Goal: Find specific page/section: Find specific page/section

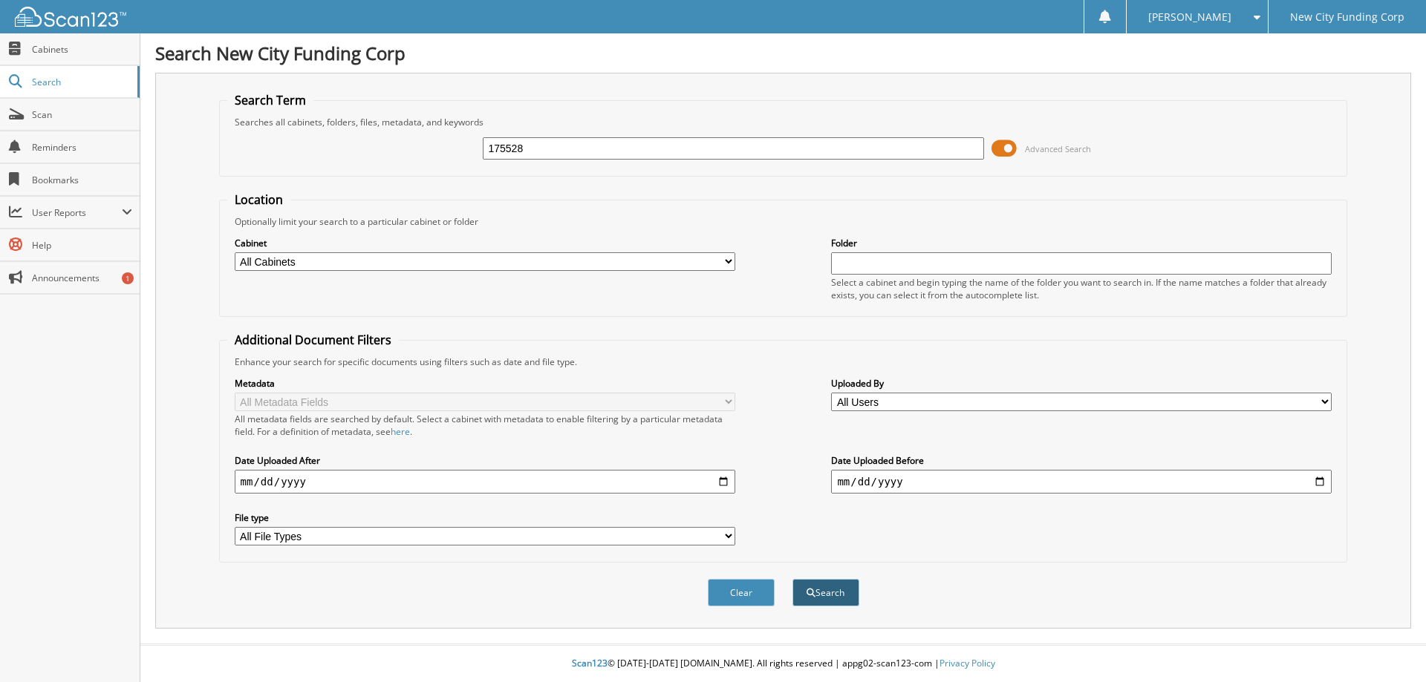
type input "175528"
click at [826, 594] on button "Search" at bounding box center [825, 592] width 67 height 27
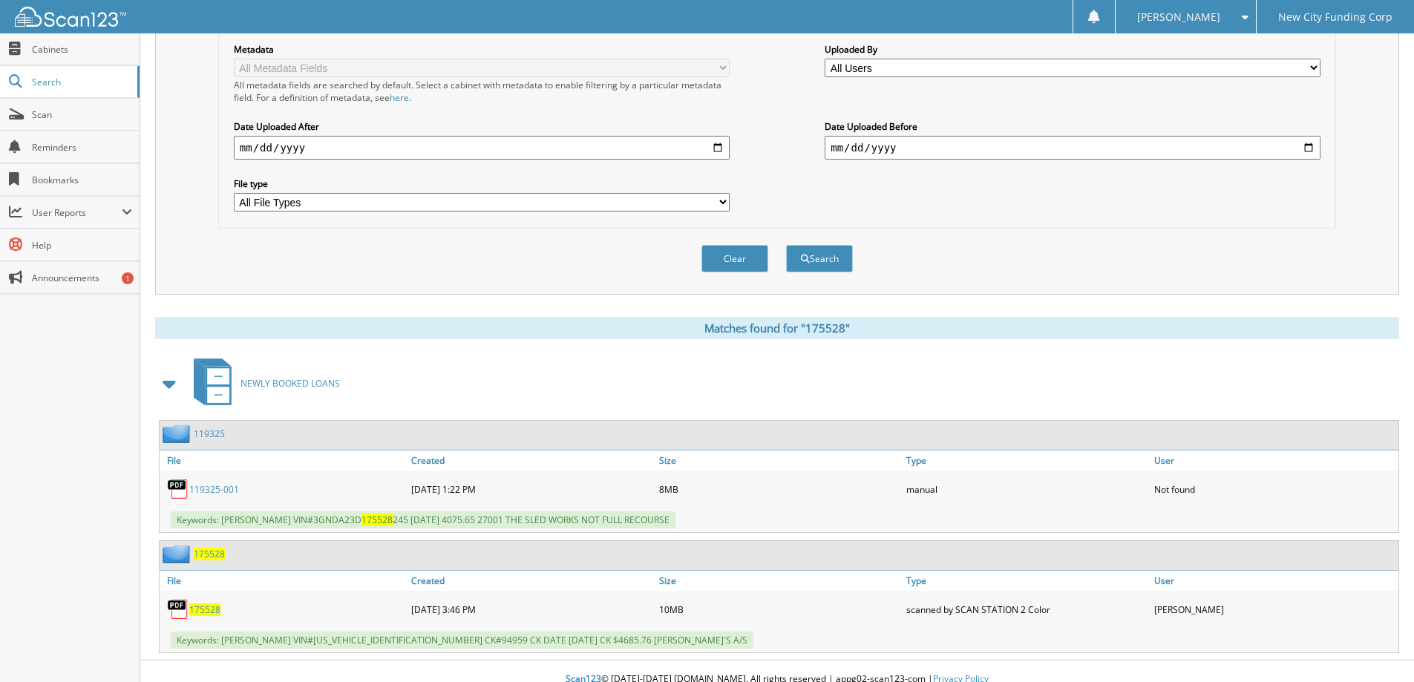
scroll to position [350, 0]
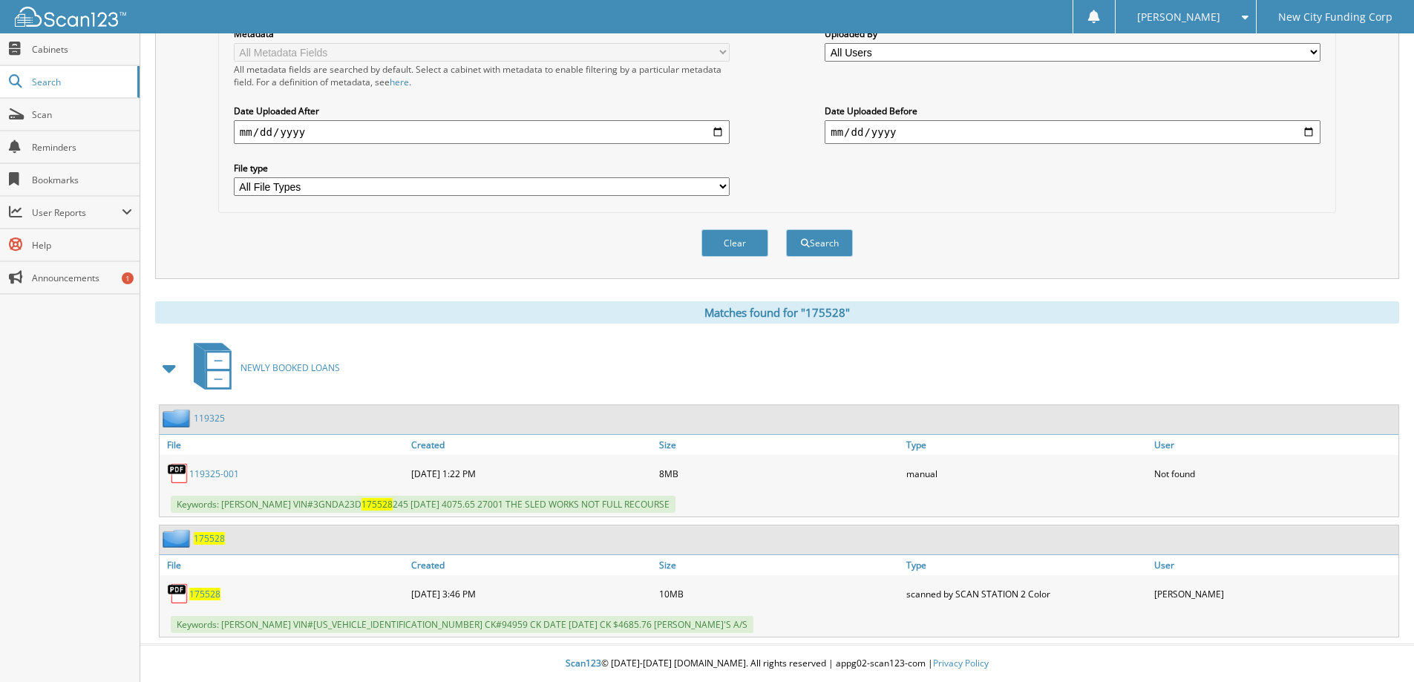
click at [206, 594] on span "175528" at bounding box center [204, 594] width 31 height 13
